Goal: Task Accomplishment & Management: Use online tool/utility

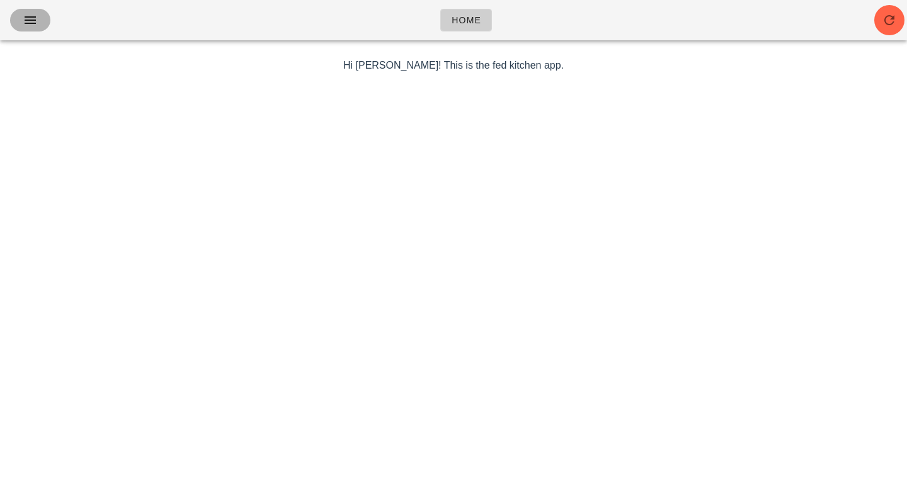
click at [24, 22] on icon "button" at bounding box center [30, 20] width 15 height 15
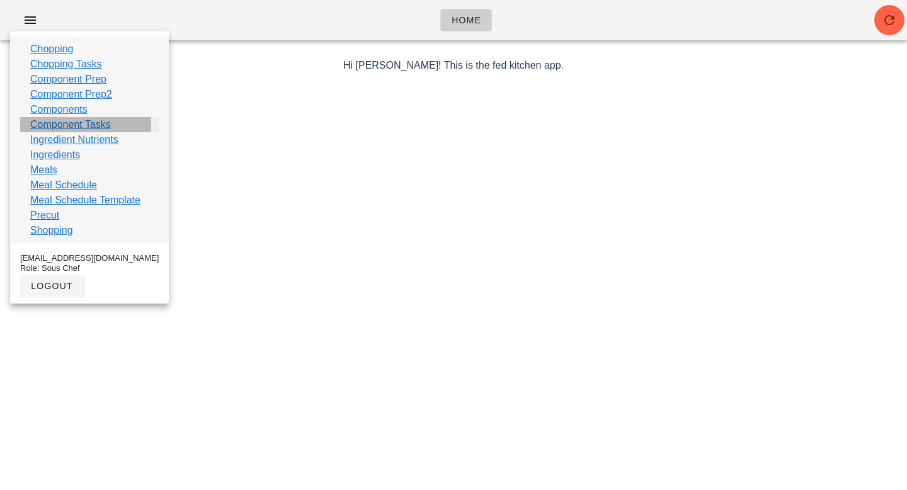
click at [65, 126] on link "Component Tasks" at bounding box center [70, 124] width 81 height 15
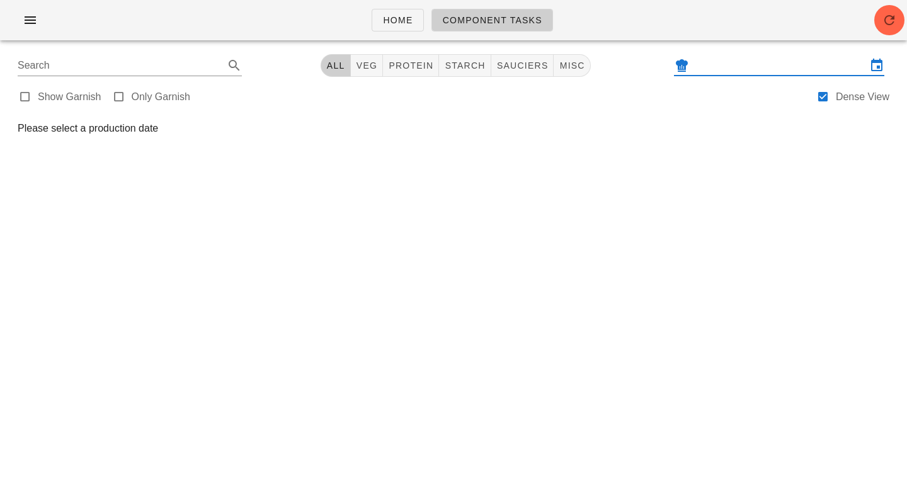
click at [784, 62] on input "text" at bounding box center [778, 65] width 175 height 20
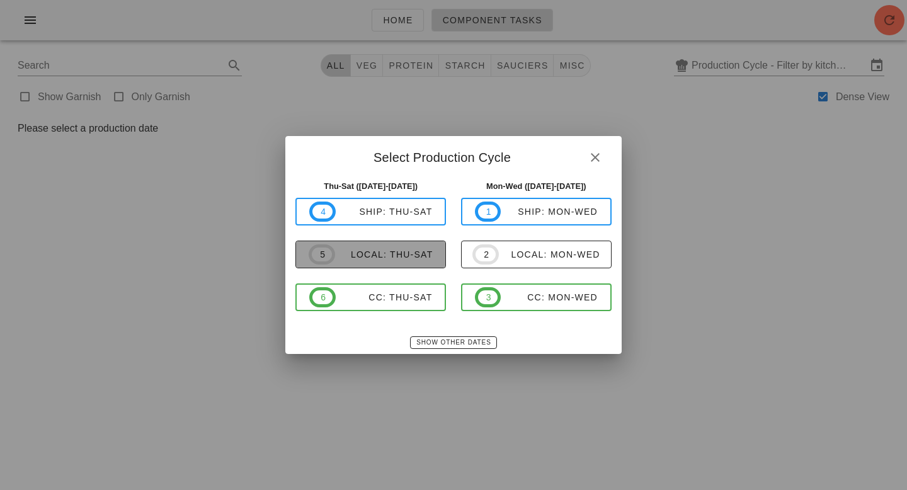
click at [361, 249] on div "local: Thu-Sat" at bounding box center [384, 254] width 98 height 10
type input "local: Thu-Sat ([DATE]-[DATE])"
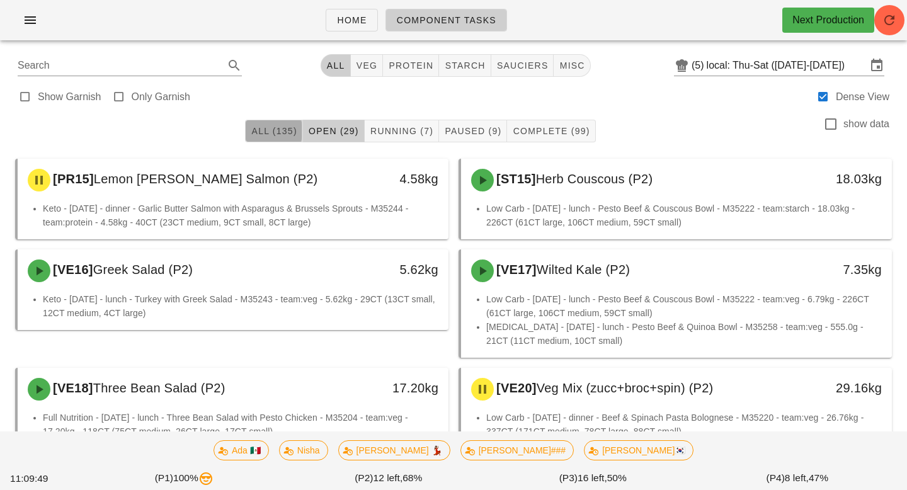
click at [283, 137] on button "All (135)" at bounding box center [273, 131] width 57 height 23
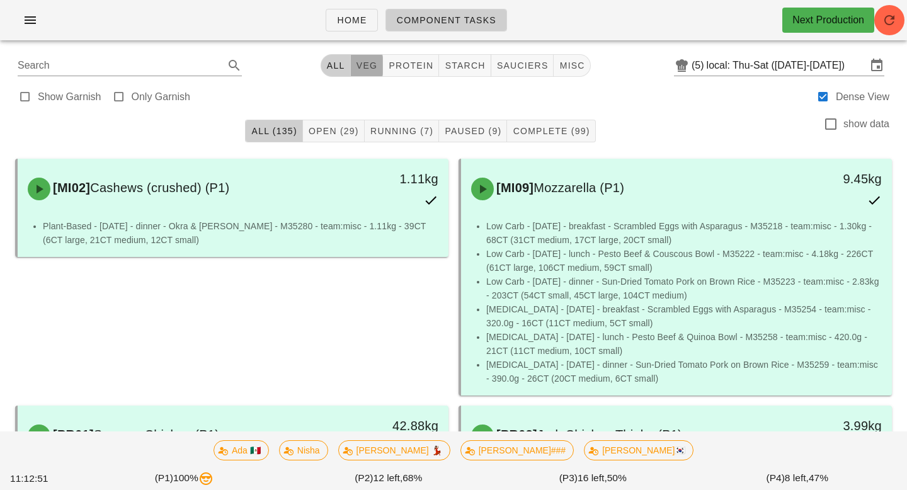
click at [363, 59] on button "veg" at bounding box center [367, 65] width 33 height 23
type input "team:veg"
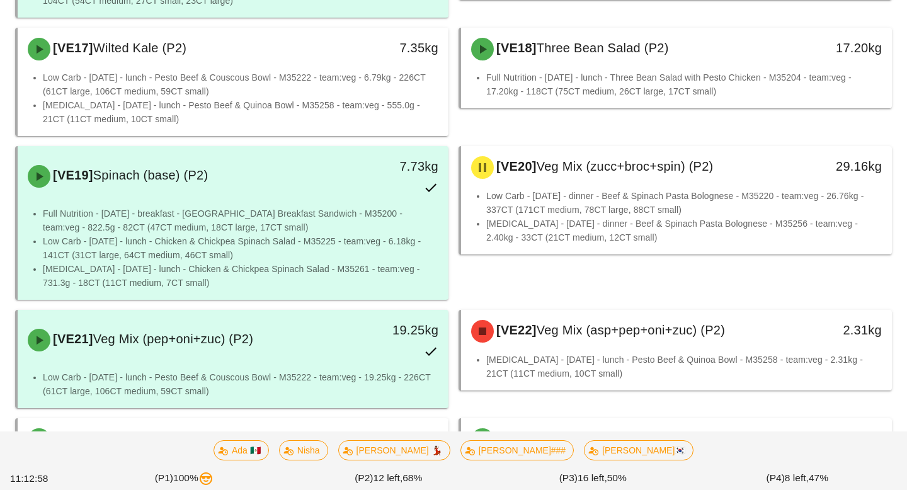
scroll to position [1270, 0]
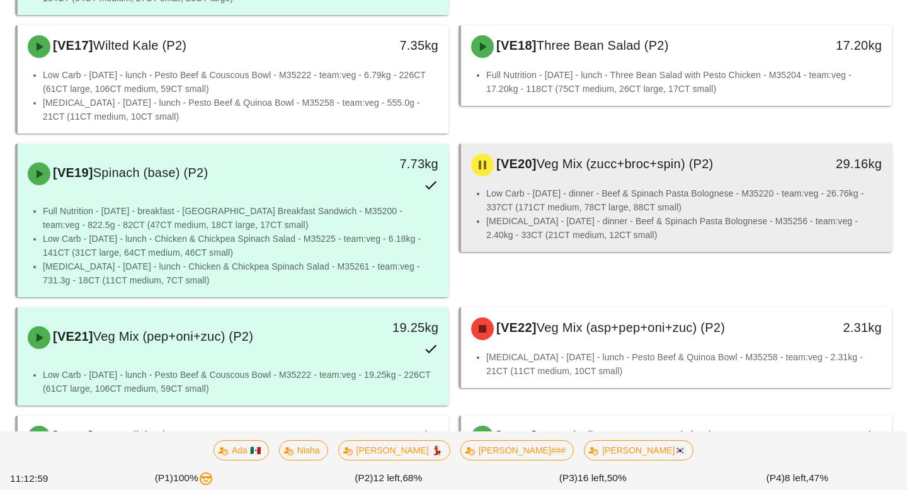
click at [795, 186] on li "Low Carb - [DATE] - dinner - Beef & Spinach Pasta Bolognese - M35220 - team:veg…" at bounding box center [683, 200] width 395 height 28
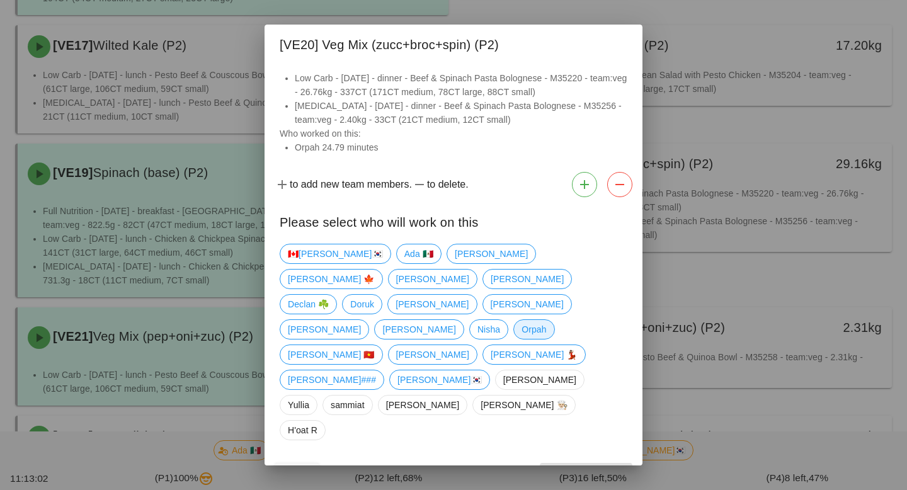
click at [521, 323] on span "Orpah" at bounding box center [533, 329] width 25 height 19
click at [571, 469] on span "Confirm Start" at bounding box center [586, 474] width 82 height 10
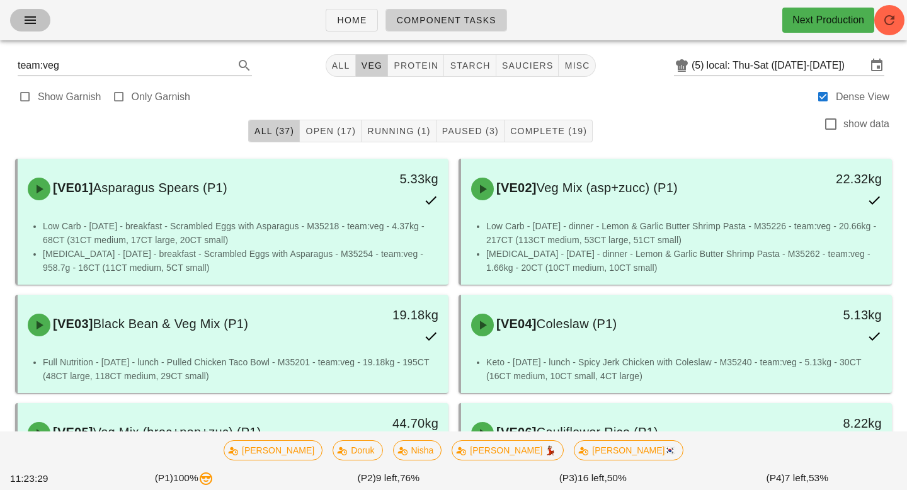
click at [31, 21] on icon "button" at bounding box center [30, 20] width 15 height 15
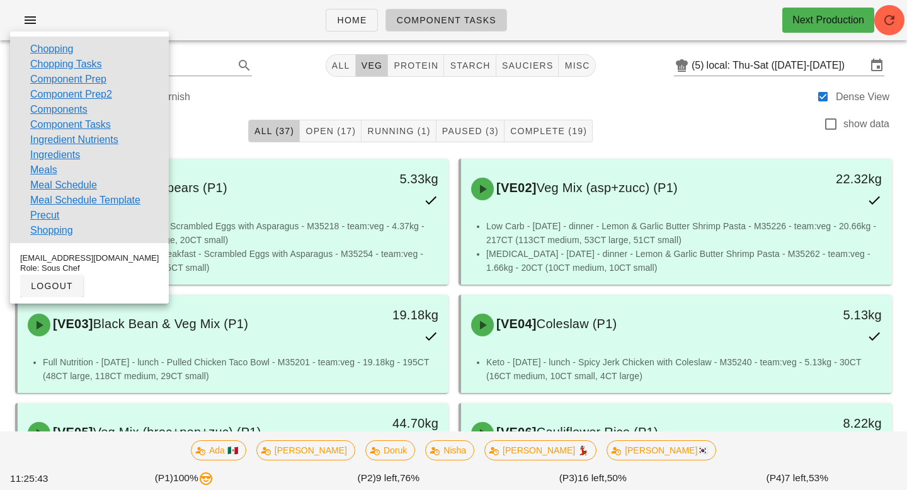
click at [572, 26] on div "Home Component Tasks Next Production" at bounding box center [453, 20] width 907 height 40
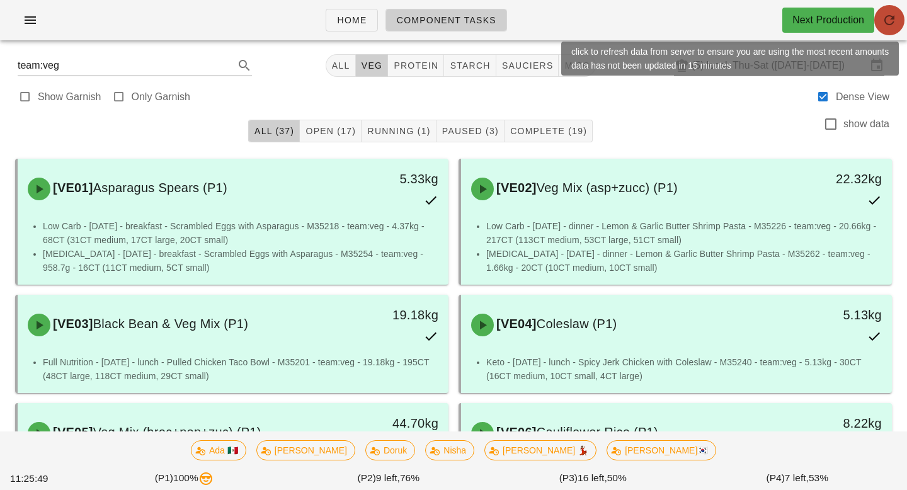
click at [896, 25] on icon "button" at bounding box center [889, 20] width 15 height 15
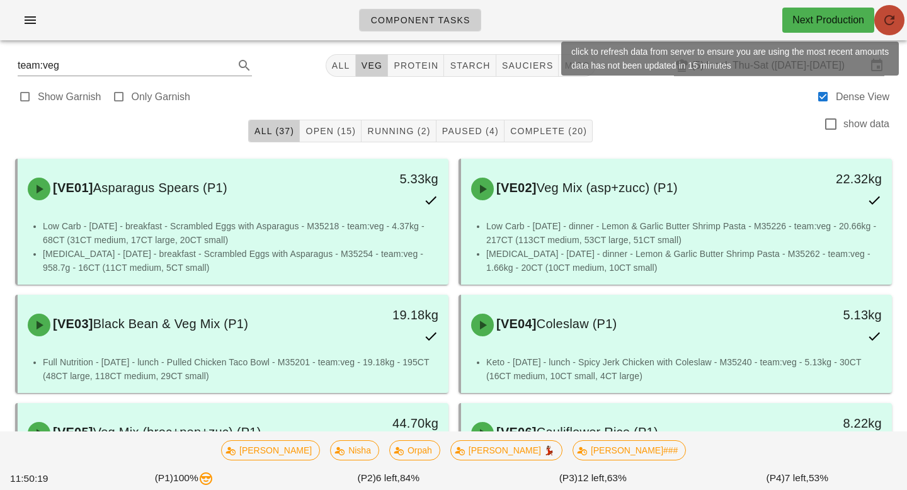
click at [885, 14] on icon "button" at bounding box center [889, 20] width 15 height 15
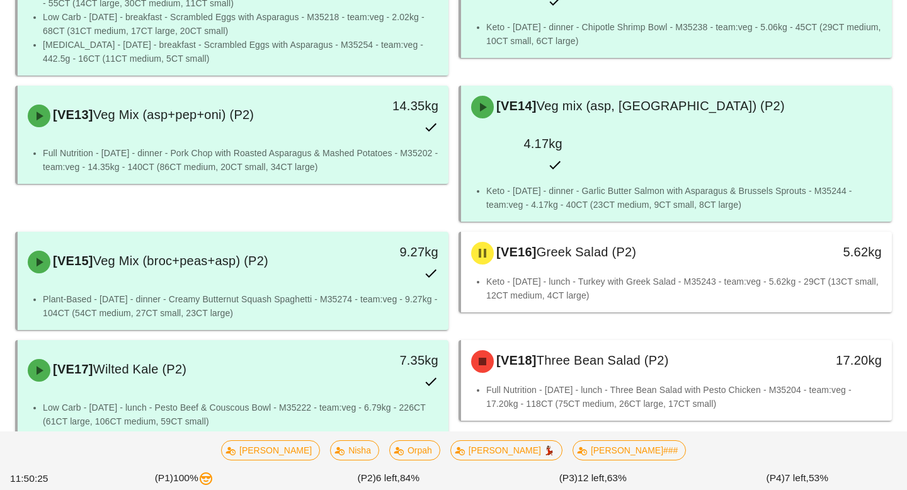
scroll to position [1025, 0]
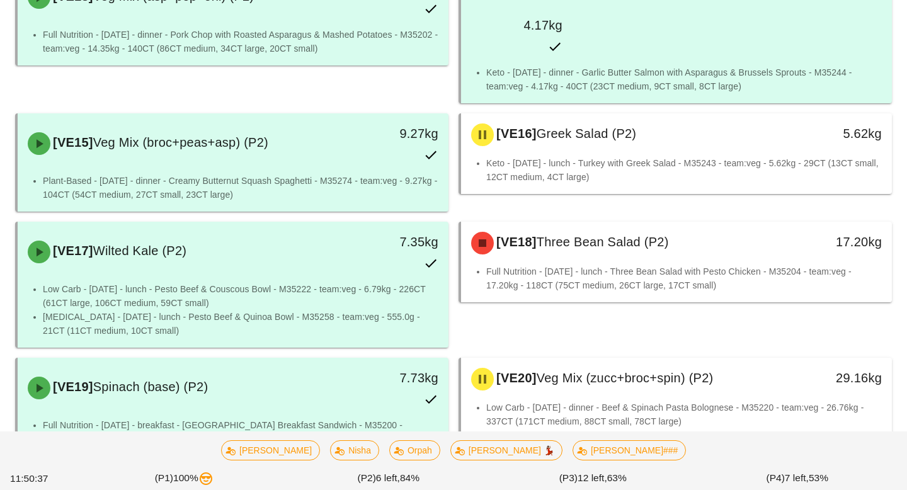
scroll to position [1074, 0]
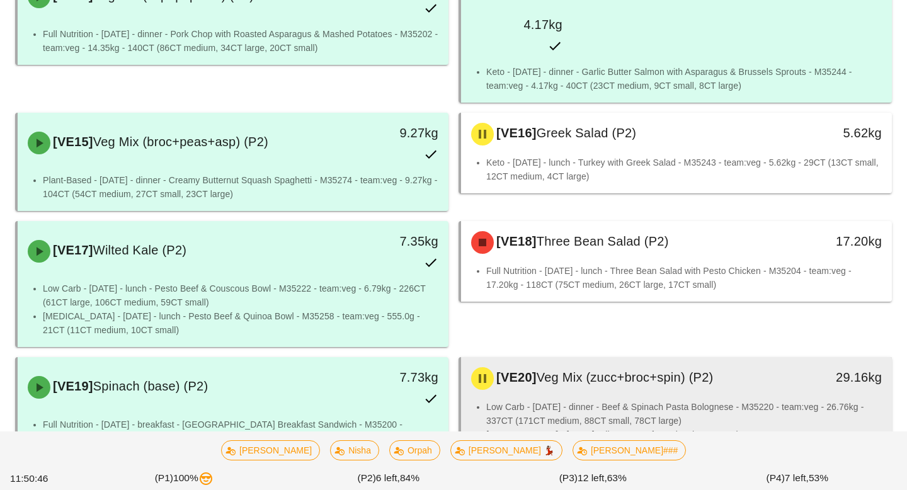
click at [790, 400] on li "Low Carb - Thursday - dinner - Beef & Spinach Pasta Bolognese - M35220 - team:v…" at bounding box center [683, 414] width 395 height 28
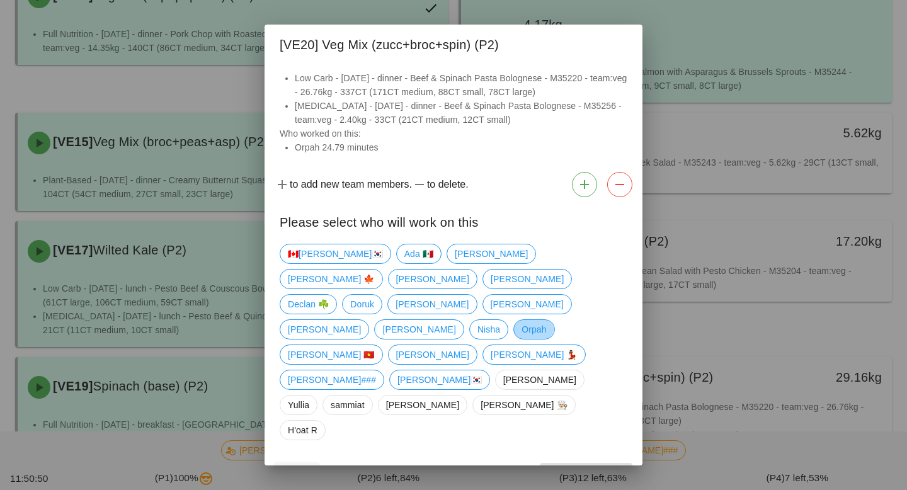
click at [521, 326] on span "Orpah" at bounding box center [533, 329] width 25 height 19
click at [613, 469] on span "Confirm Start" at bounding box center [586, 474] width 82 height 10
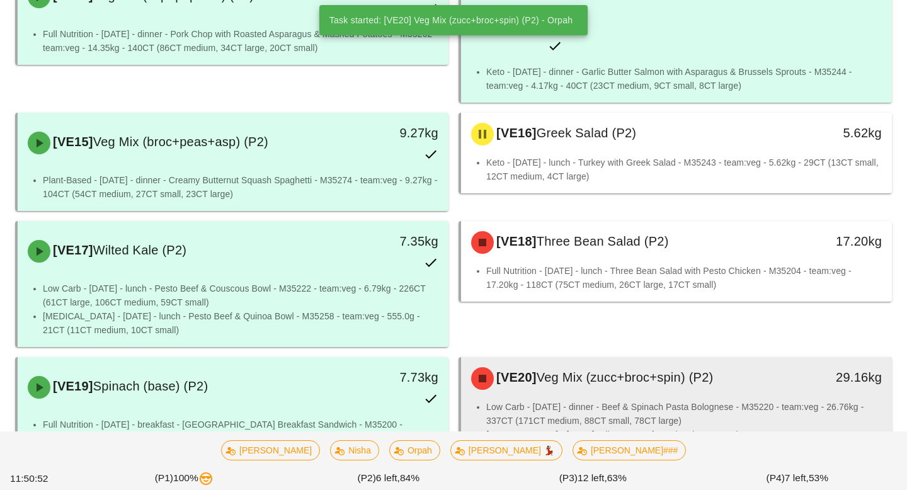
click at [666, 360] on div "[VE20] Veg Mix (zucc+broc+spin) (P2)" at bounding box center [623, 379] width 319 height 38
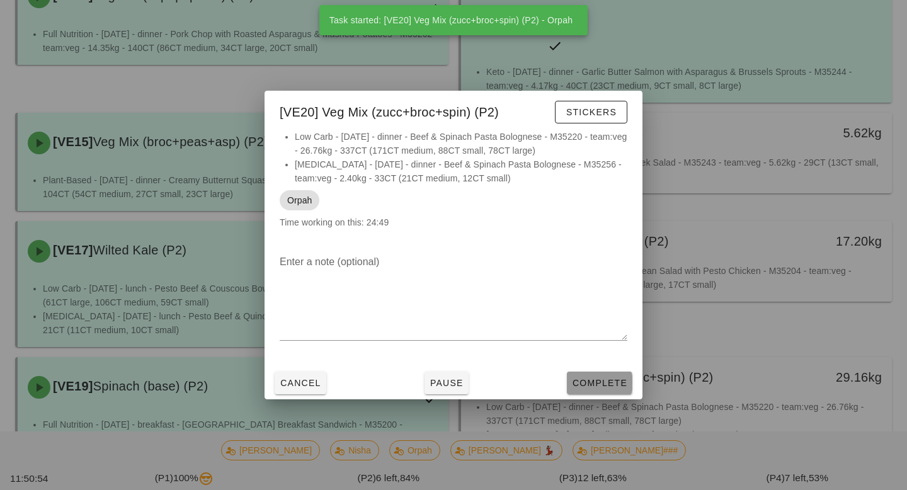
click at [591, 382] on span "Complete" at bounding box center [599, 383] width 55 height 10
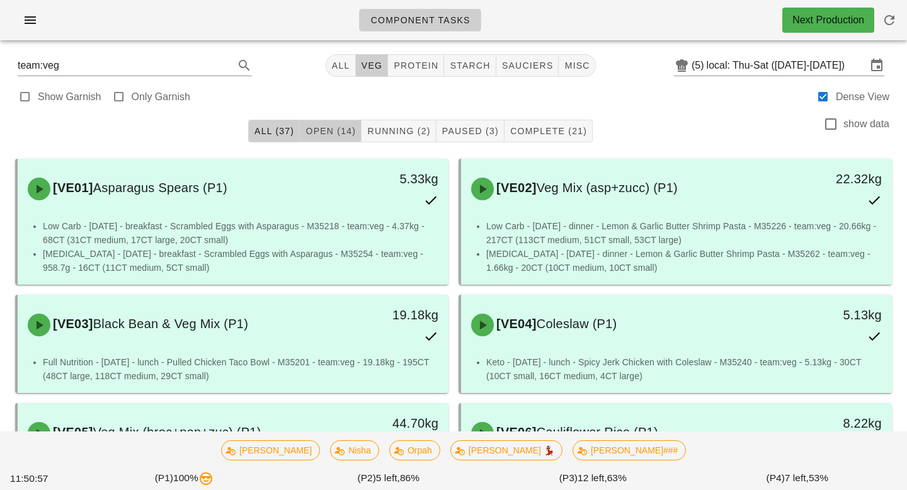
click at [347, 127] on span "Open (14)" at bounding box center [330, 131] width 51 height 10
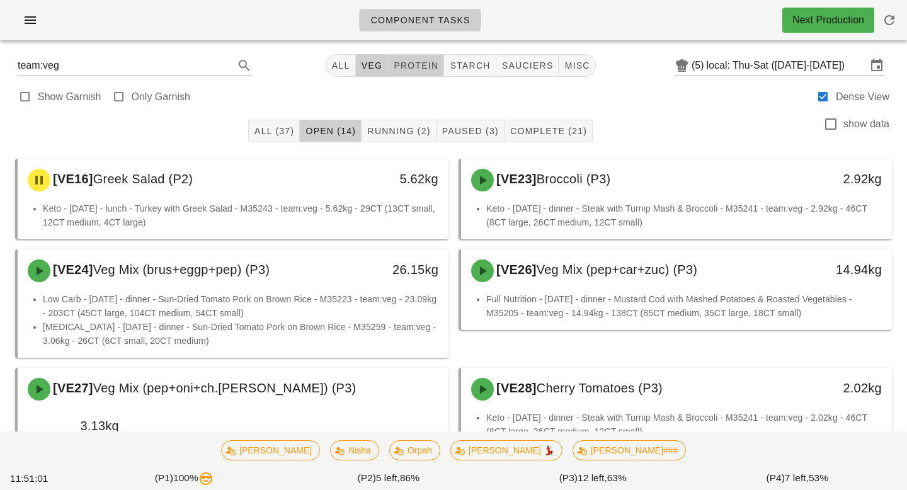
click at [407, 67] on span "protein" at bounding box center [415, 65] width 45 height 10
type input "team:protein"
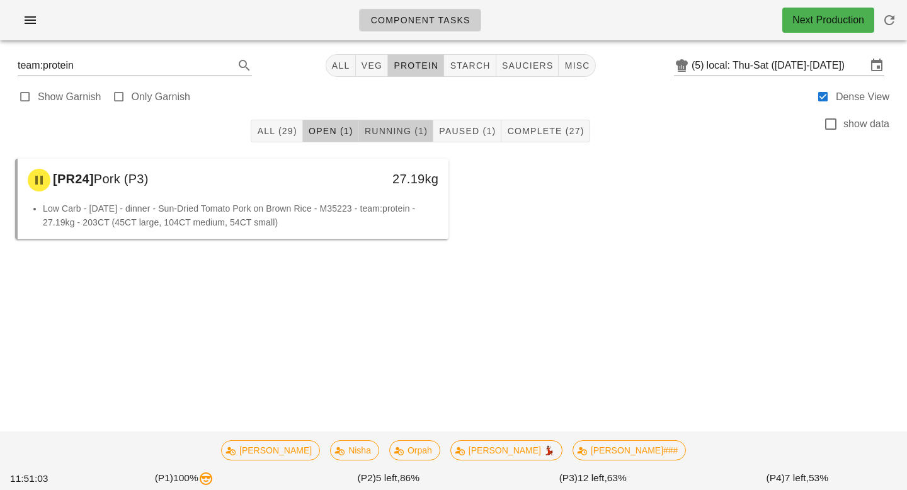
click at [380, 139] on button "Running (1)" at bounding box center [396, 131] width 74 height 23
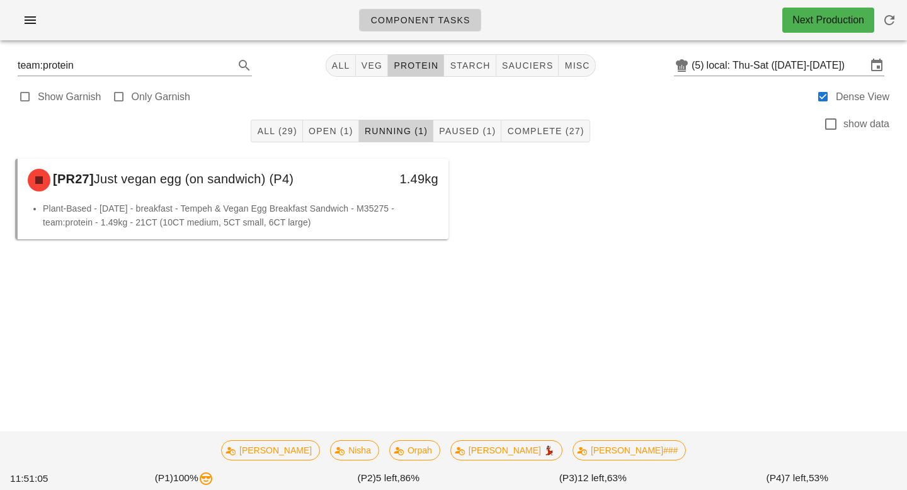
click at [360, 129] on button "Running (1)" at bounding box center [396, 131] width 74 height 23
click at [322, 128] on span "Open (1)" at bounding box center [330, 131] width 45 height 10
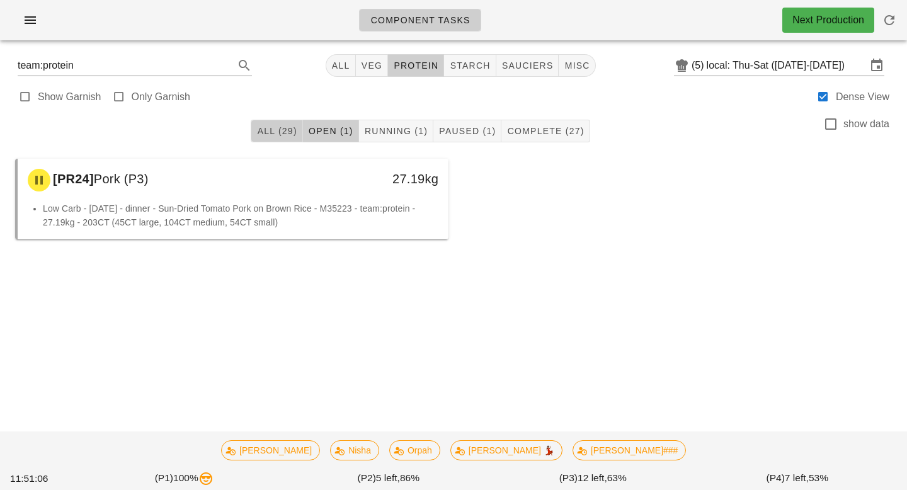
click at [285, 131] on span "All (29)" at bounding box center [276, 131] width 40 height 10
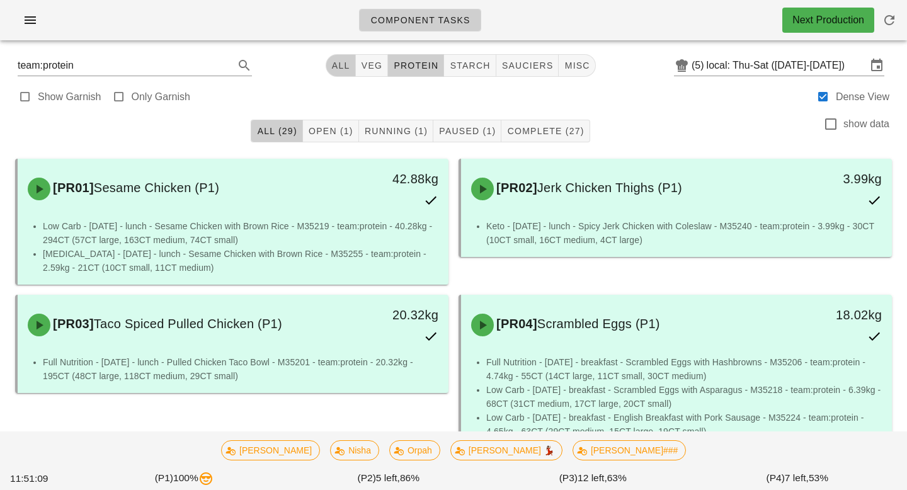
click at [336, 68] on span "All" at bounding box center [340, 65] width 19 height 10
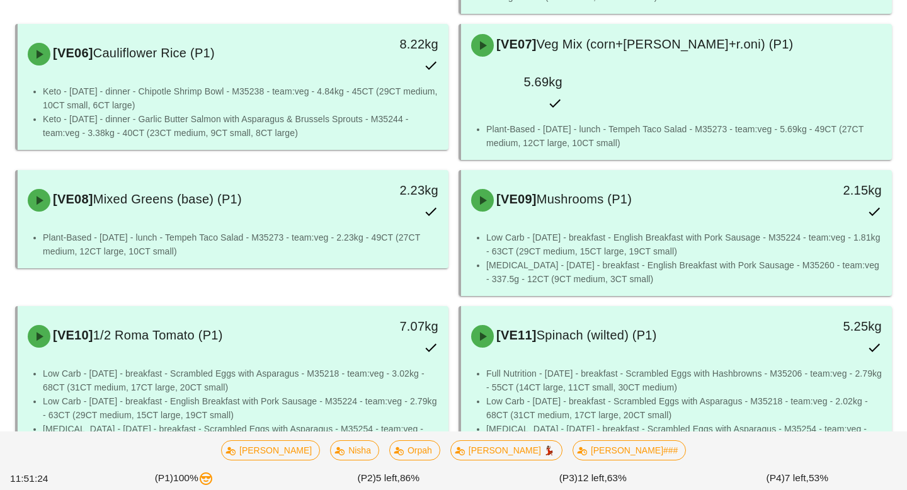
scroll to position [3581, 0]
